Goal: Task Accomplishment & Management: Complete application form

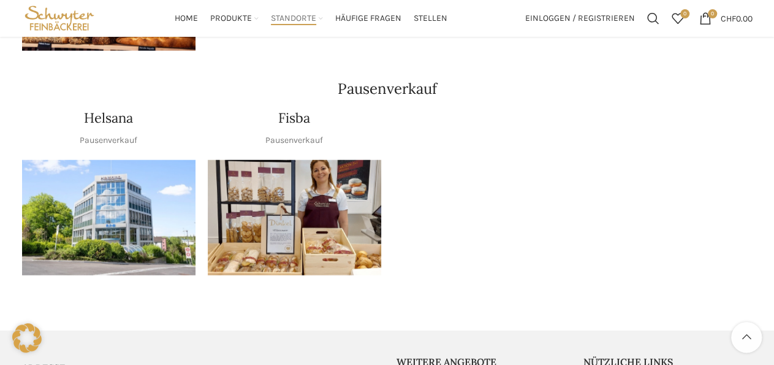
scroll to position [1275, 0]
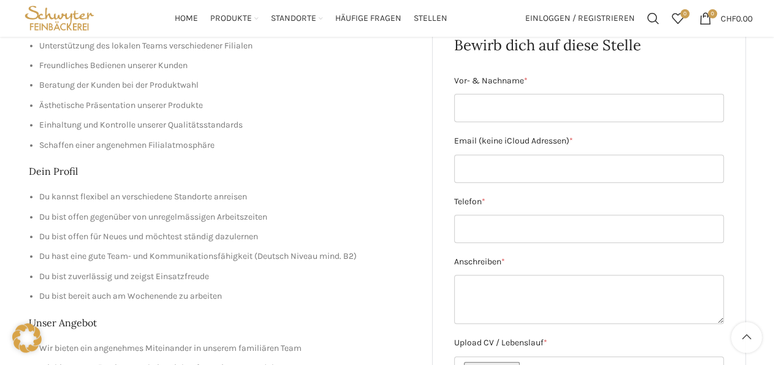
scroll to position [64, 0]
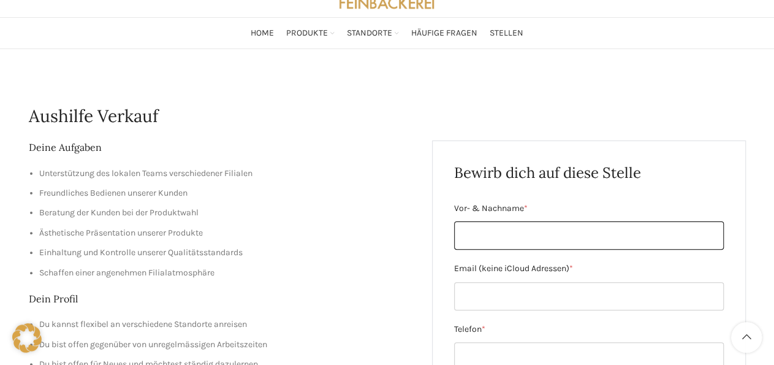
click at [511, 234] on input "Vor- & Nachname *" at bounding box center [589, 235] width 270 height 28
type input "[PERSON_NAME]"
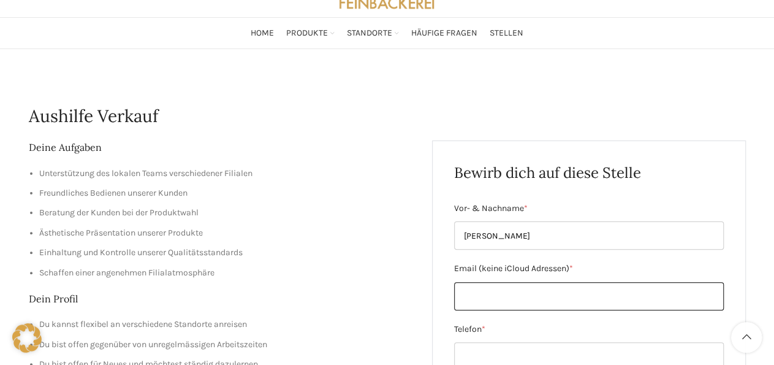
click at [536, 300] on input "Email (keine iCloud Adressen) *" at bounding box center [589, 296] width 270 height 28
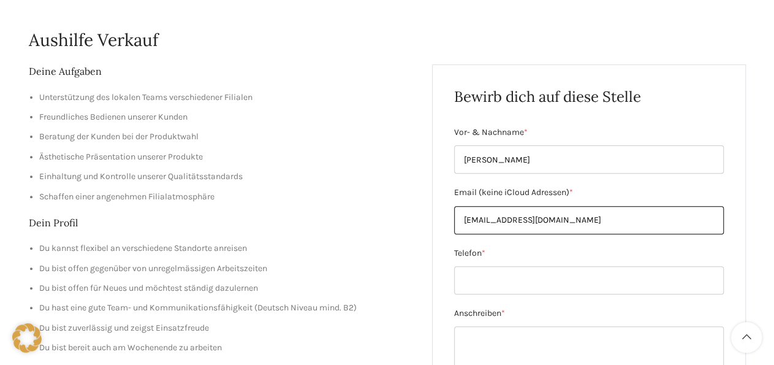
scroll to position [145, 0]
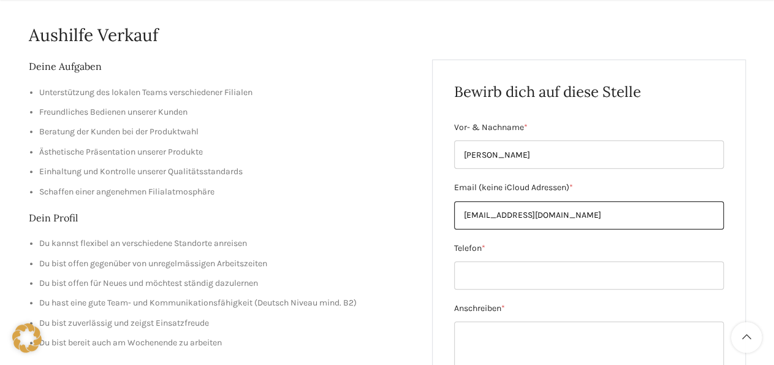
type input "melzerronja@gmail.com"
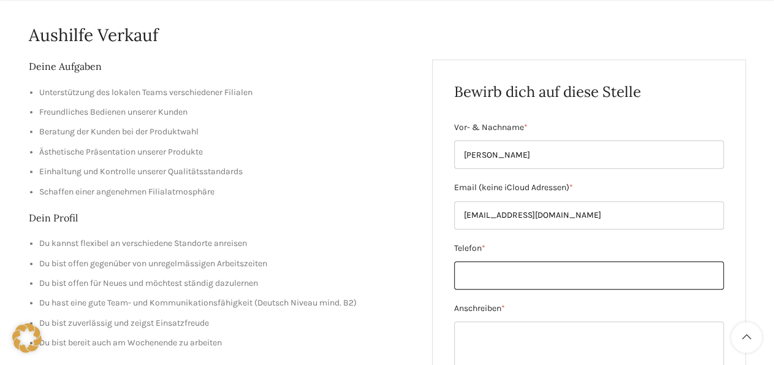
click at [553, 279] on input "Telefon *" at bounding box center [589, 275] width 270 height 28
type input "¦"
type input "1"
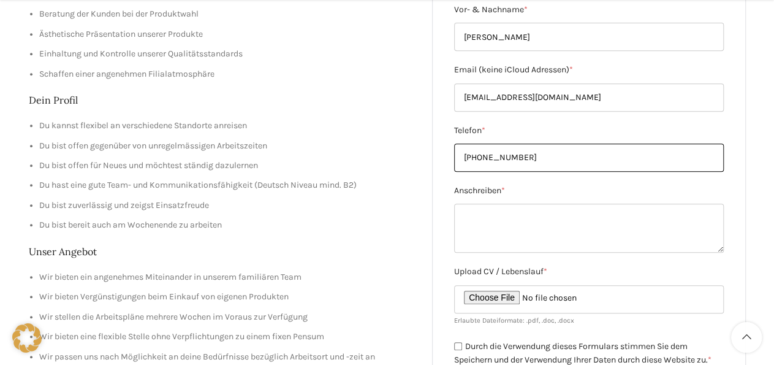
scroll to position [383, 0]
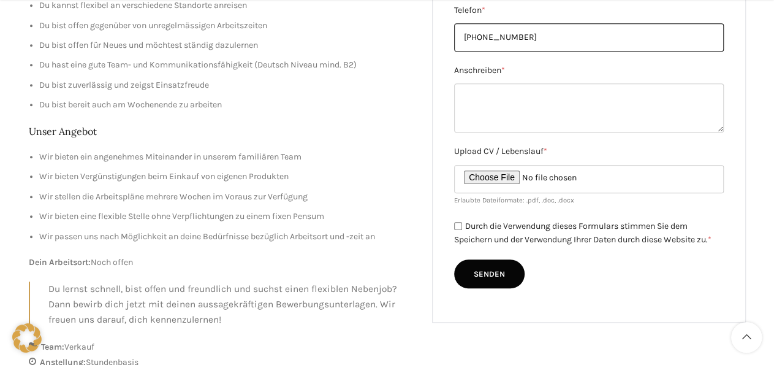
type input "+41 77 526 05 41"
click at [458, 227] on input "Durch die Verwendung dieses Formulars stimmen Sie dem Speichern und der Verwend…" at bounding box center [458, 226] width 8 height 8
checkbox input "true"
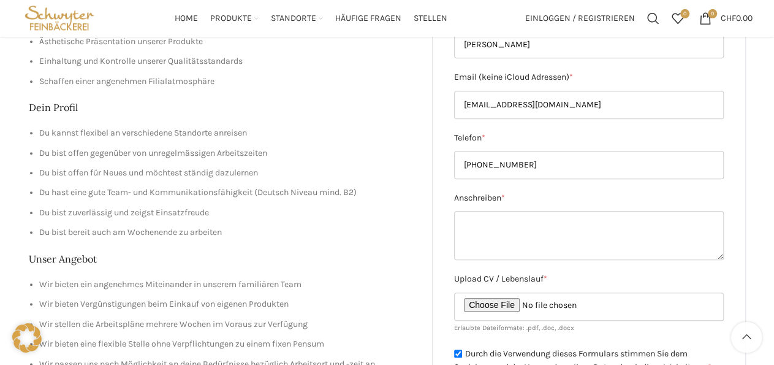
scroll to position [255, 0]
click at [516, 229] on textarea "Anschreiben *" at bounding box center [589, 235] width 270 height 49
click at [520, 228] on textarea "Anschreiben *" at bounding box center [589, 235] width 270 height 49
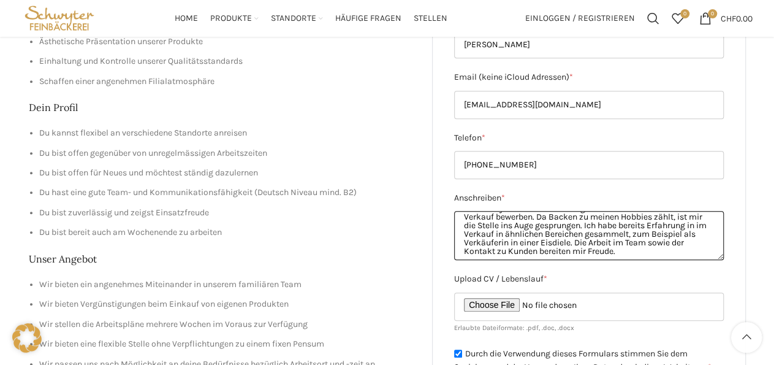
scroll to position [39, 0]
click at [688, 248] on textarea "Liebes Team der Bäckerei Schwyter, Ich bin aktuell auf der Suche nach einem Job…" at bounding box center [589, 235] width 270 height 49
click at [692, 253] on textarea "Liebes Team der Bäckerei Schwyter, Ich bin aktuell auf der Suche nach einem Job…" at bounding box center [589, 235] width 270 height 49
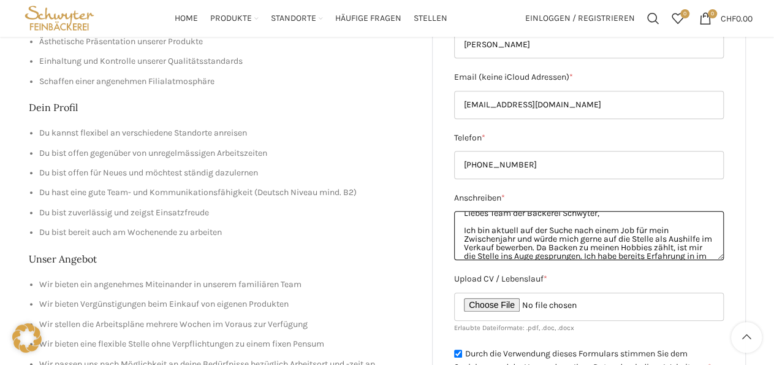
scroll to position [0, 0]
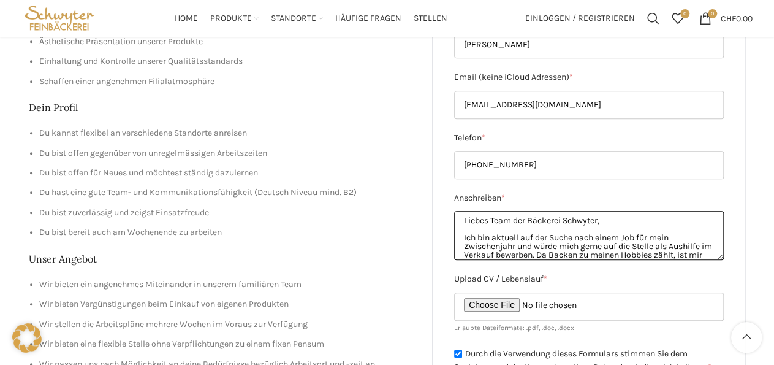
click at [517, 247] on textarea "Liebes Team der Bäckerei Schwyter, Ich bin aktuell auf der Suche nach einem Job…" at bounding box center [589, 235] width 270 height 49
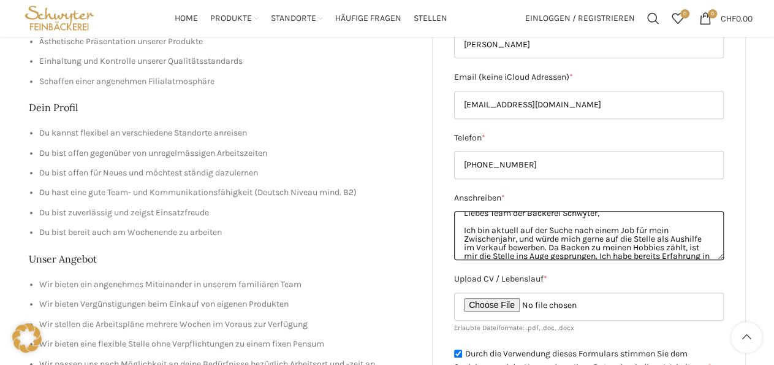
scroll to position [7, 0]
drag, startPoint x: 552, startPoint y: 251, endPoint x: 462, endPoint y: 227, distance: 93.7
click at [462, 227] on textarea "Liebes Team der Bäckerei Schwyter, Ich bin aktuell auf der Suche nach einem Job…" at bounding box center [589, 235] width 270 height 49
click at [536, 235] on textarea "Liebes Team der Bäckerei Schwyter, Ich bin aktuell auf der Suche nach einem Job…" at bounding box center [589, 235] width 270 height 49
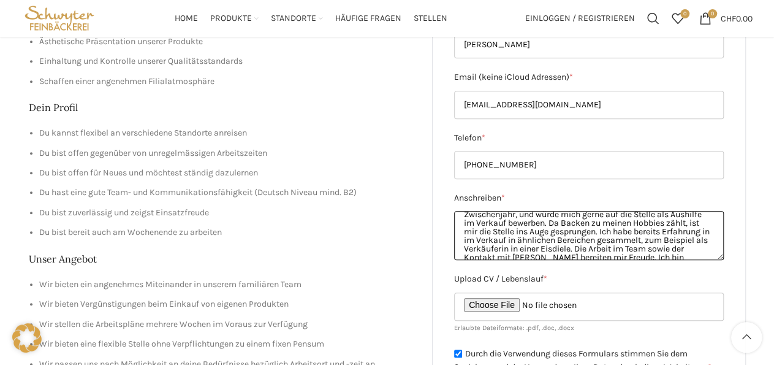
scroll to position [50, 0]
click at [523, 222] on textarea "Liebes Team der Bäckerei Schwyter, Ich bin aktuell auf der Suche nach einem Job…" at bounding box center [589, 235] width 270 height 49
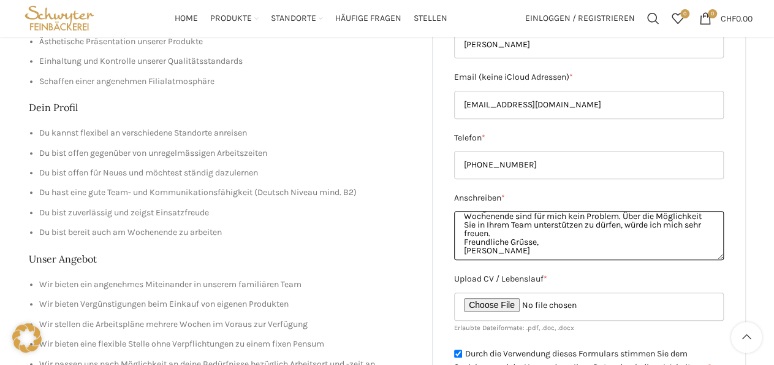
click at [509, 225] on textarea "Liebes Team der Bäckerei Schwyter, Ich bin aktuell auf der Suche nach einem Job…" at bounding box center [589, 235] width 270 height 49
drag, startPoint x: 479, startPoint y: 224, endPoint x: 704, endPoint y: 262, distance: 228.3
click at [704, 260] on textarea "Liebes Team der Bäckerei Schwyter, Ich bin aktuell auf der Suche nach einem Job…" at bounding box center [589, 235] width 270 height 49
type textarea "Liebes Team der Bäckerei Schwyter, Ich bin aktuell auf der Suche nach einem Job…"
click at [589, 233] on textarea "Liebes Team der Bäckerei Schwyter, Ich bin aktuell auf der Suche nach einem Job…" at bounding box center [589, 235] width 270 height 49
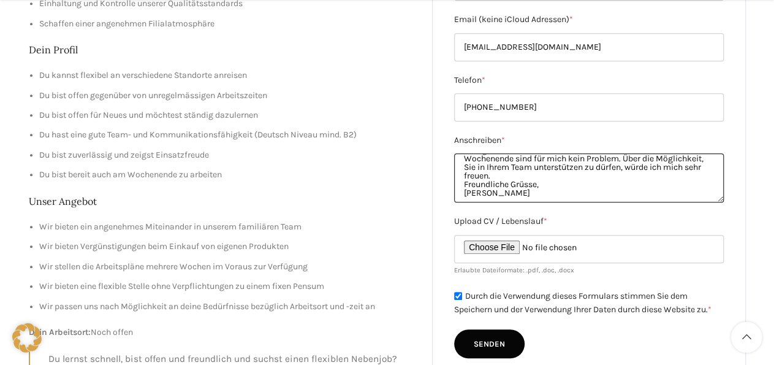
scroll to position [319, 0]
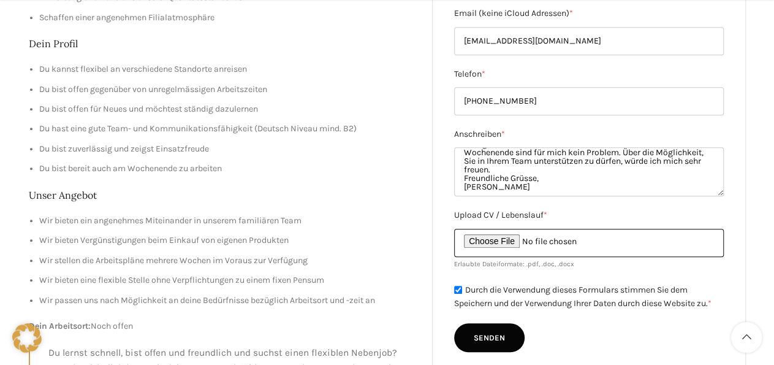
click at [496, 242] on input "Upload CV / Lebenslauf *" at bounding box center [589, 243] width 270 height 28
click at [560, 241] on input "Upload CV / Lebenslauf *" at bounding box center [589, 243] width 270 height 28
type input "C:\fakepath\Lebenslauf_Melzer Ronja.pdf"
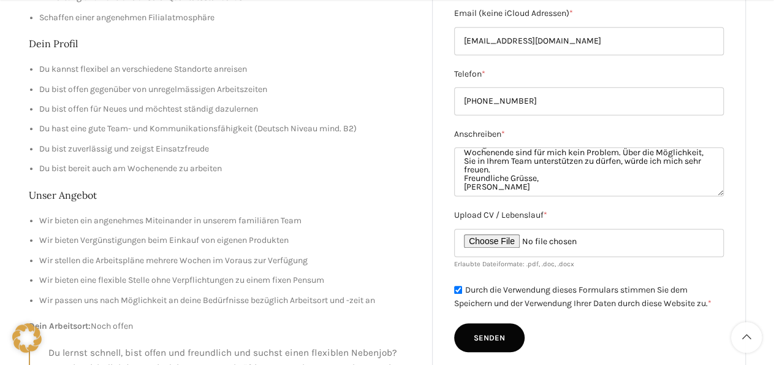
click at [408, 273] on ul "Wir bieten ein angenehmes Miteinander in unserem familiären Team Wir bieten Ver…" at bounding box center [222, 260] width 386 height 93
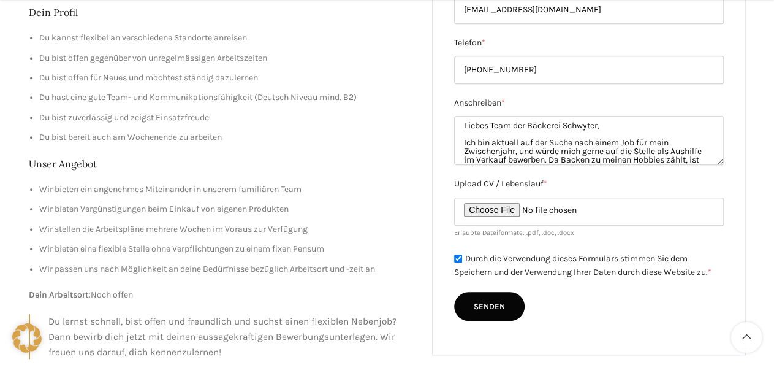
scroll to position [383, 0]
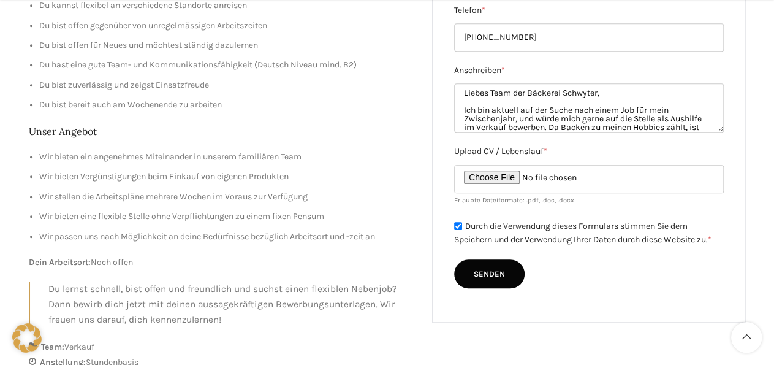
click at [500, 280] on input "Senden" at bounding box center [489, 273] width 71 height 29
type input "Senden"
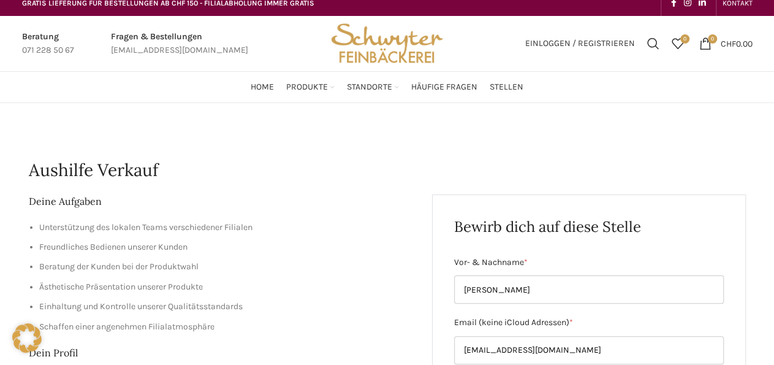
scroll to position [0, 0]
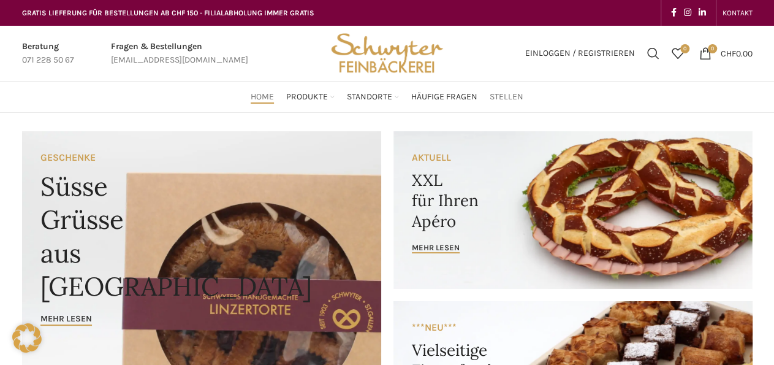
click at [492, 97] on span "Stellen" at bounding box center [507, 97] width 34 height 12
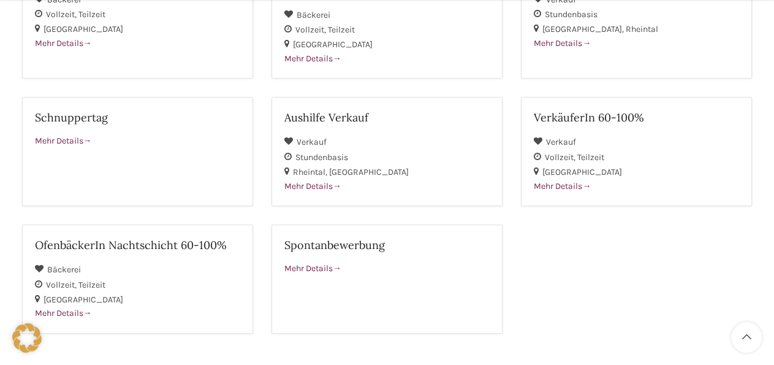
scroll to position [446, 0]
